Goal: Task Accomplishment & Management: Use online tool/utility

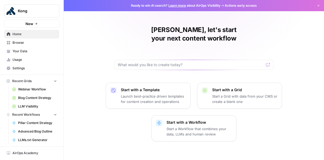
scroll to position [16, 0]
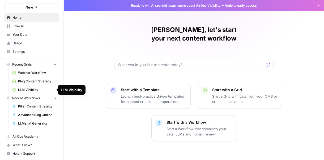
click at [38, 64] on button "Recent Grids" at bounding box center [31, 64] width 55 height 8
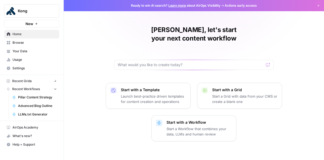
scroll to position [0, 0]
click at [33, 81] on button "Recent Grids" at bounding box center [31, 81] width 55 height 8
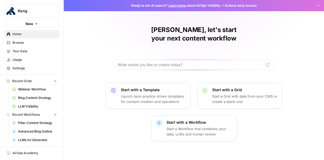
click at [34, 113] on span "Recent Workflows" at bounding box center [26, 114] width 28 height 5
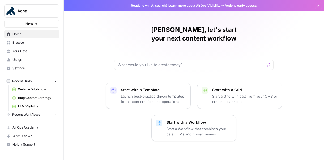
click at [34, 114] on span "Recent Workflows" at bounding box center [26, 114] width 28 height 5
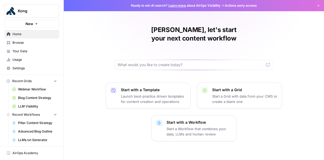
click at [317, 6] on icon "button" at bounding box center [318, 5] width 3 height 3
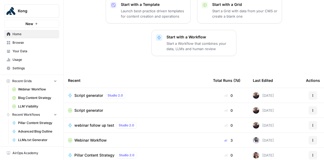
scroll to position [115, 0]
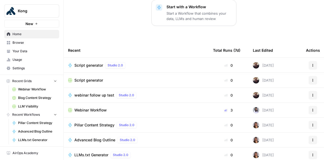
click at [92, 62] on span "Script generator" at bounding box center [88, 64] width 29 height 5
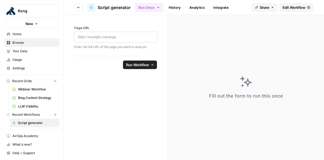
click at [99, 35] on p at bounding box center [116, 36] width 76 height 5
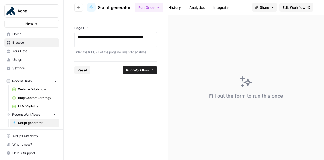
click at [138, 68] on span "Run Workflow" at bounding box center [137, 69] width 23 height 5
click at [138, 68] on span "Cancel" at bounding box center [143, 69] width 12 height 5
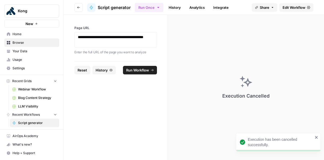
click at [290, 7] on span "Edit Workflow" at bounding box center [294, 7] width 23 height 5
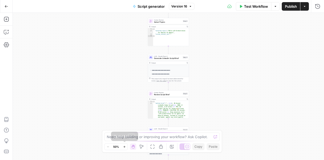
click at [125, 146] on icon "button" at bounding box center [124, 146] width 3 height 3
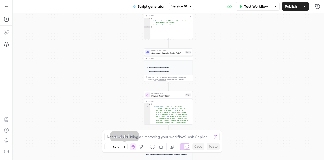
click at [125, 146] on icon "button" at bounding box center [124, 146] width 3 height 3
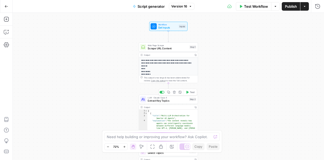
click at [167, 100] on span "Extract Key Topics" at bounding box center [168, 100] width 40 height 4
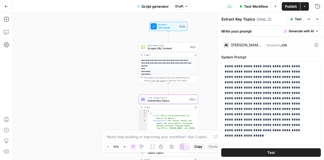
click at [256, 44] on div "[PERSON_NAME] Opus 4" at bounding box center [246, 45] width 31 height 4
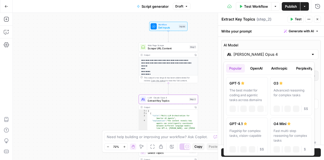
click at [271, 52] on input "[PERSON_NAME] Opus 4" at bounding box center [271, 54] width 75 height 5
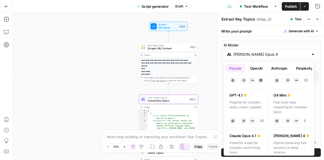
scroll to position [12, 0]
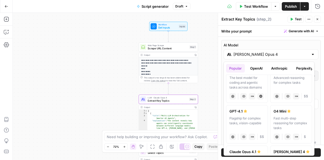
click at [280, 69] on button "Anthropic" at bounding box center [279, 68] width 23 height 9
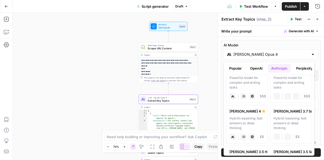
scroll to position [0, 0]
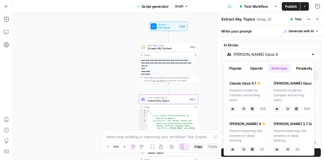
click at [255, 93] on div "Powerful model for complex and writing tasks" at bounding box center [247, 95] width 35 height 14
type input "Claude Opus 4.1"
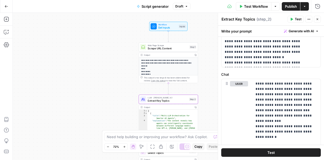
scroll to position [480, 0]
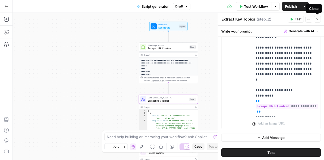
click at [319, 19] on icon "button" at bounding box center [317, 19] width 3 height 3
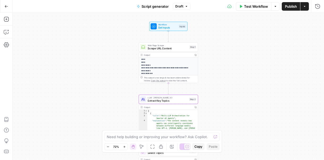
scroll to position [61, 0]
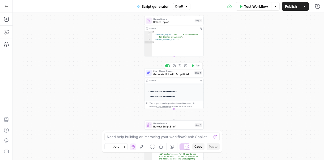
click at [174, 73] on span "Generate LinkedIn Script Brief" at bounding box center [173, 74] width 40 height 4
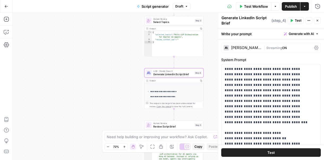
click at [252, 46] on div "[PERSON_NAME] Opus 4" at bounding box center [246, 48] width 31 height 4
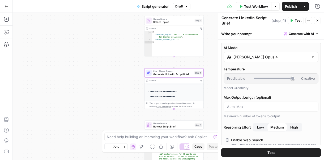
click at [254, 58] on input "[PERSON_NAME] Opus 4" at bounding box center [271, 56] width 75 height 5
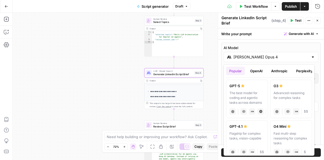
click at [275, 70] on button "Anthropic" at bounding box center [279, 70] width 23 height 9
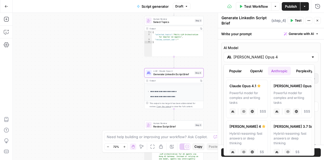
click at [246, 98] on div "Powerful model for complex and writing tasks" at bounding box center [247, 97] width 35 height 14
type input "Claude Opus 4.1"
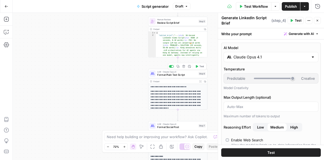
click at [175, 74] on span "Format Plain Text Script" at bounding box center [177, 75] width 40 height 4
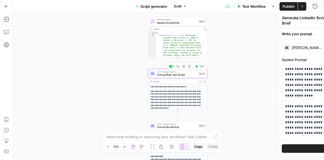
type textarea "Format Plain Text Script"
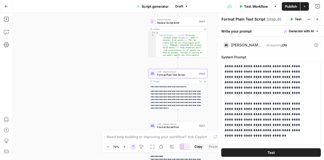
click at [253, 45] on div "[PERSON_NAME] Opus 4" at bounding box center [246, 45] width 31 height 4
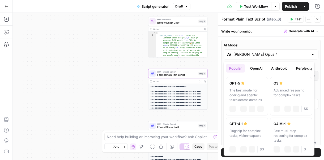
click at [262, 56] on input "[PERSON_NAME] Opus 4" at bounding box center [271, 54] width 75 height 5
click at [257, 70] on button "OpenAI" at bounding box center [256, 68] width 19 height 9
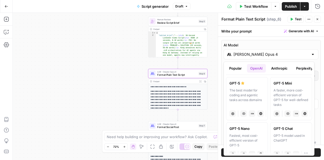
click at [279, 70] on button "Anthropic" at bounding box center [279, 68] width 23 height 9
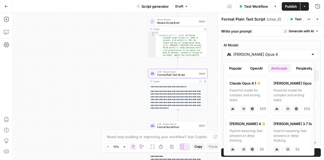
click at [244, 87] on label "[PERSON_NAME] Opus 4.1 Powerful model for complex and writing tasks anthropic V…" at bounding box center [247, 96] width 42 height 38
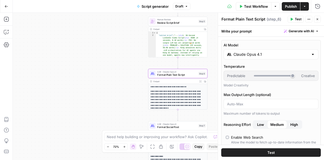
type input "Claude Opus 4.1"
click at [135, 79] on div "**********" at bounding box center [169, 86] width 312 height 147
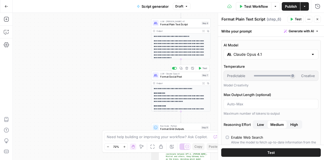
click at [175, 77] on span "Format Social Post" at bounding box center [180, 76] width 40 height 4
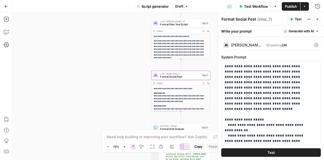
click at [247, 44] on div "[PERSON_NAME] Opus 4" at bounding box center [246, 45] width 31 height 4
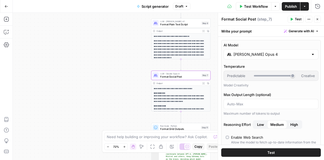
click at [245, 55] on input "[PERSON_NAME] Opus 4" at bounding box center [271, 54] width 75 height 5
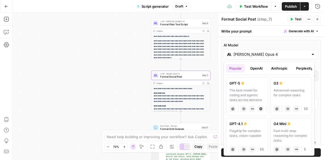
click at [279, 70] on button "Anthropic" at bounding box center [279, 68] width 23 height 9
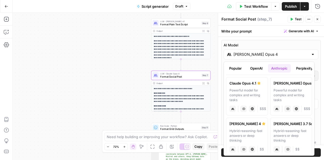
click at [243, 93] on div "Powerful model for complex and writing tasks" at bounding box center [247, 95] width 35 height 14
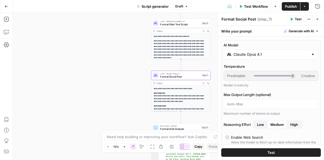
type input "Claude Opus 4.1"
click at [116, 84] on div "**********" at bounding box center [169, 86] width 312 height 147
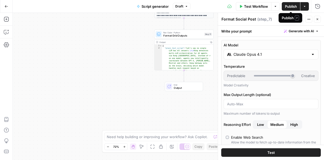
click at [290, 7] on span "Publish" at bounding box center [291, 6] width 12 height 5
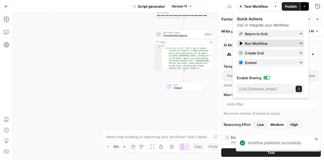
click at [264, 43] on span "Run Workflow" at bounding box center [270, 43] width 50 height 5
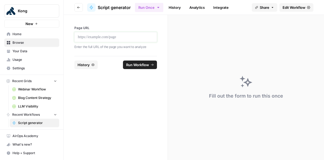
click at [119, 36] on p at bounding box center [116, 36] width 76 height 5
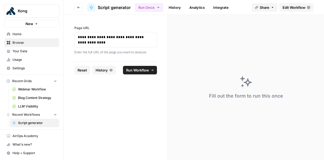
click at [145, 70] on span "Run Workflow" at bounding box center [137, 69] width 23 height 5
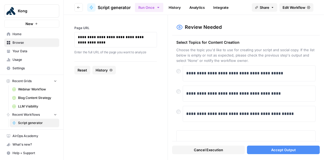
click at [272, 150] on span "Accept Output" at bounding box center [283, 149] width 25 height 5
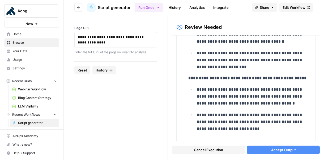
scroll to position [664, 0]
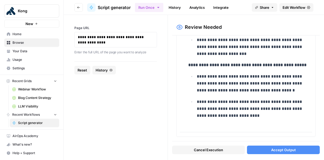
click at [278, 150] on span "Accept Output" at bounding box center [283, 149] width 25 height 5
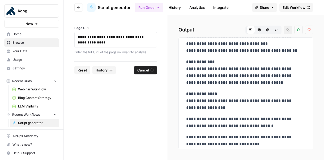
scroll to position [1489, 0]
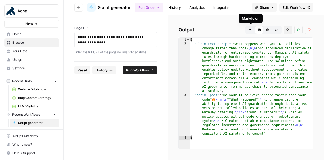
click at [252, 29] on icon "button" at bounding box center [250, 29] width 3 height 3
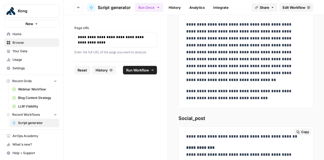
scroll to position [14, 0]
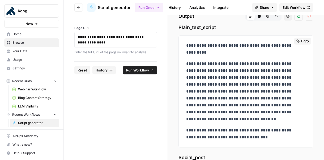
click at [301, 40] on span "Copy" at bounding box center [305, 41] width 8 height 5
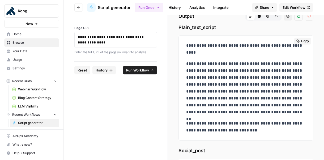
scroll to position [0, 0]
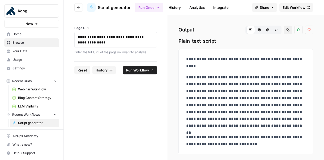
click at [291, 7] on span "Edit Workflow" at bounding box center [294, 7] width 23 height 5
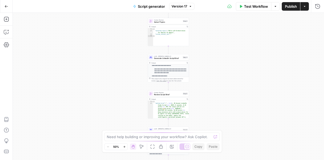
scroll to position [75, 0]
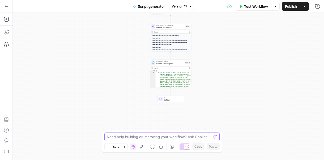
click at [153, 137] on textarea at bounding box center [159, 136] width 105 height 5
type textarea "I"
type textarea "after step 11, I want to slack the output in"
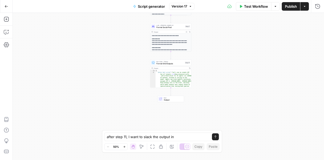
click at [172, 68] on div "Output" at bounding box center [170, 68] width 33 height 2
click at [190, 68] on icon "button" at bounding box center [190, 68] width 2 height 2
click at [304, 7] on icon "button" at bounding box center [304, 6] width 3 height 3
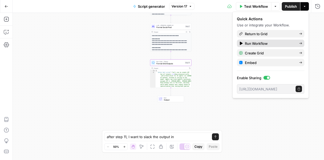
click at [276, 42] on span "Run Workflow" at bounding box center [270, 43] width 50 height 5
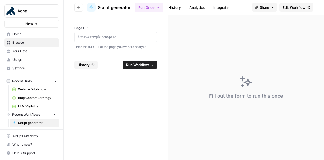
click at [83, 64] on span "History" at bounding box center [84, 64] width 12 height 5
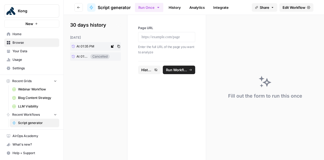
click at [93, 45] on span "At 01:35 PM" at bounding box center [86, 46] width 18 height 5
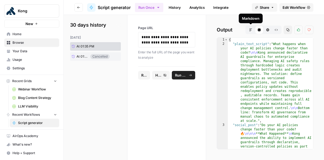
click at [251, 31] on icon "button" at bounding box center [250, 29] width 3 height 3
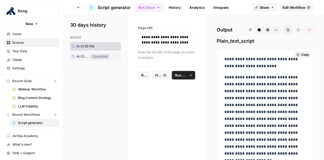
click at [301, 54] on span "Copy" at bounding box center [305, 54] width 8 height 5
